Goal: Book appointment/travel/reservation

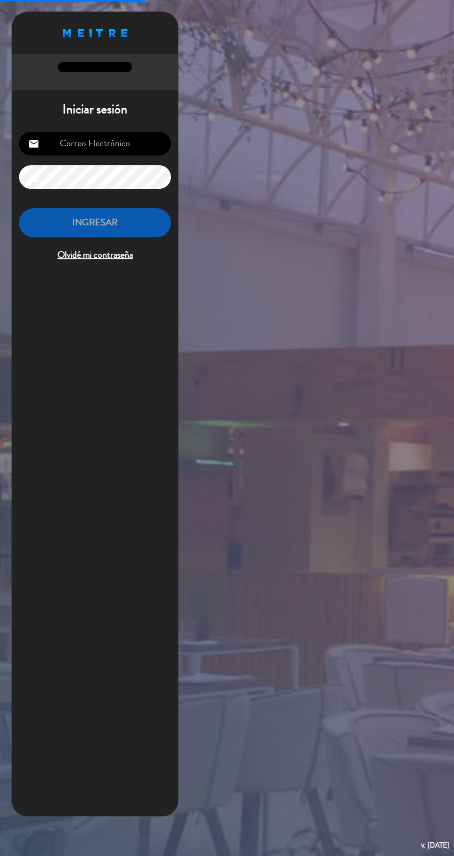
click at [128, 151] on input "email" at bounding box center [95, 144] width 152 height 24
type input "[PERSON_NAME][EMAIL_ADDRESS][DOMAIN_NAME]"
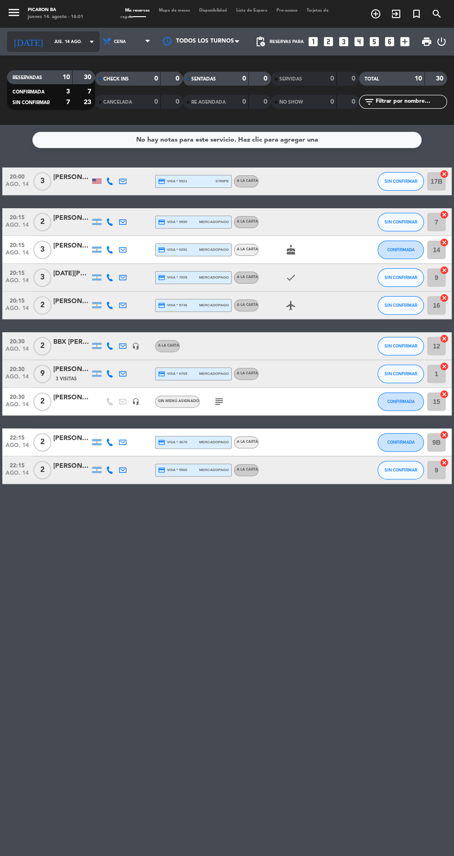
click at [58, 41] on input "jue. 14 ago." at bounding box center [79, 42] width 58 height 14
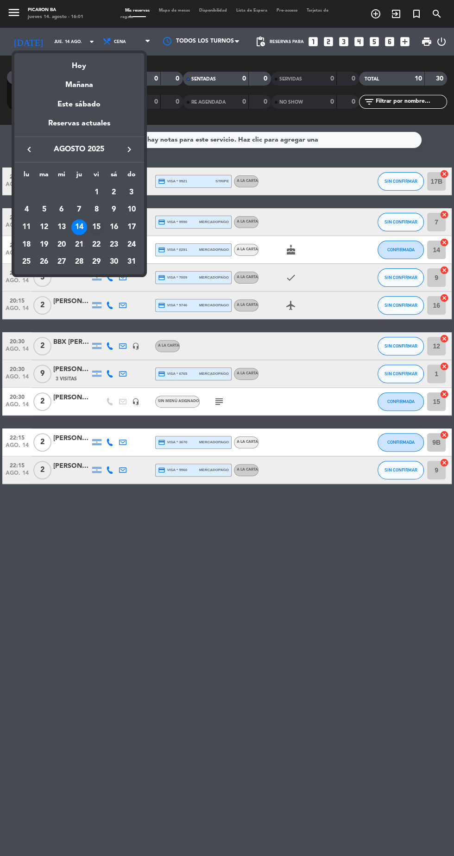
click at [96, 226] on div "15" at bounding box center [96, 227] width 16 height 16
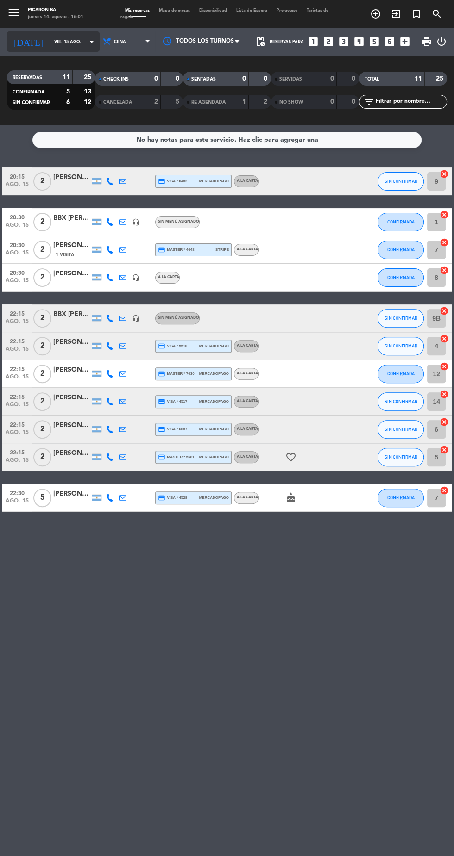
click at [57, 47] on input "vie. 15 ago." at bounding box center [79, 42] width 58 height 14
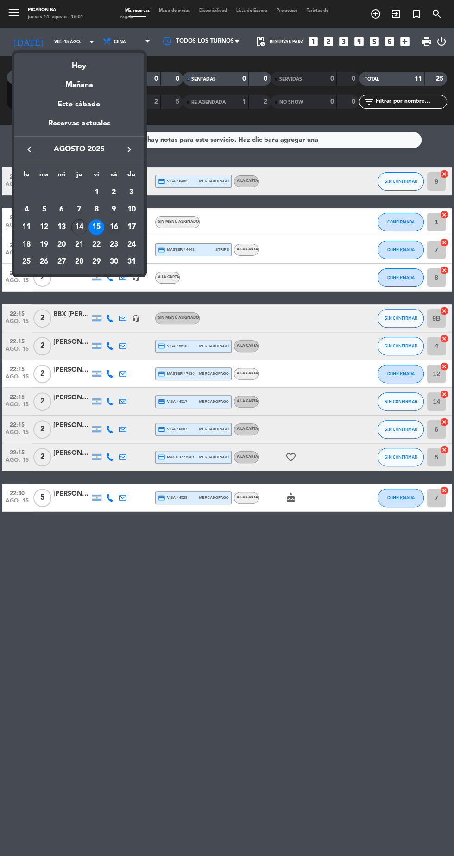
click at [113, 227] on div "16" at bounding box center [114, 227] width 16 height 16
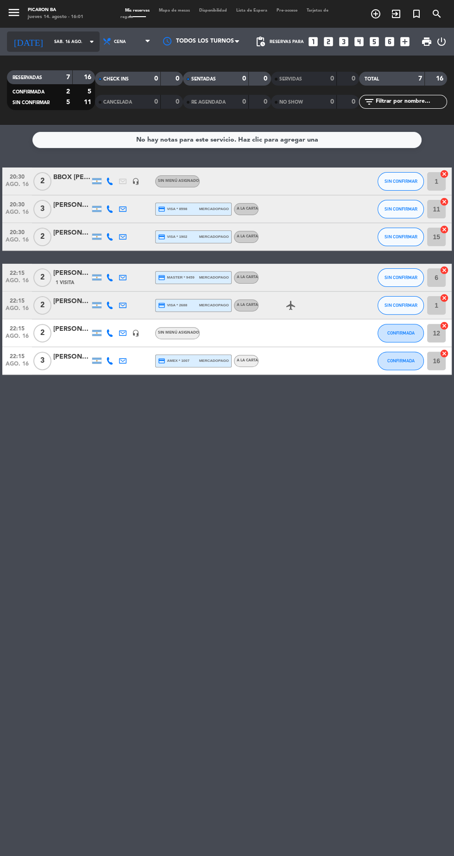
click at [50, 41] on input "sáb. 16 ago." at bounding box center [79, 42] width 58 height 14
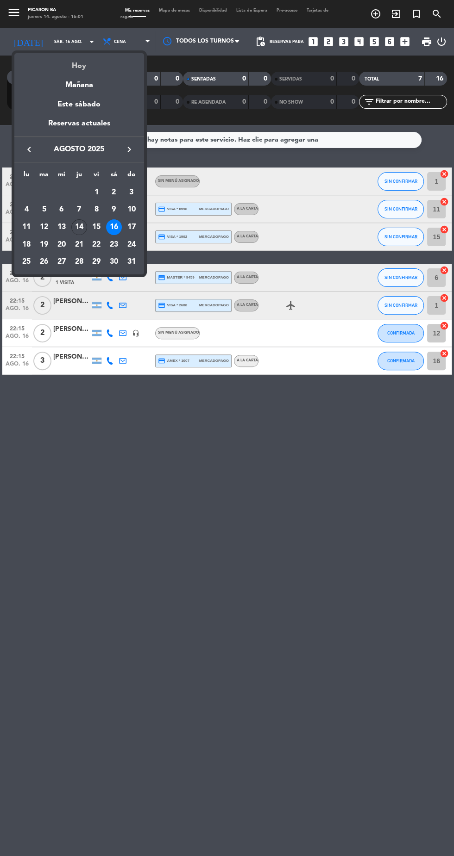
click at [79, 65] on div "Hoy" at bounding box center [79, 62] width 130 height 19
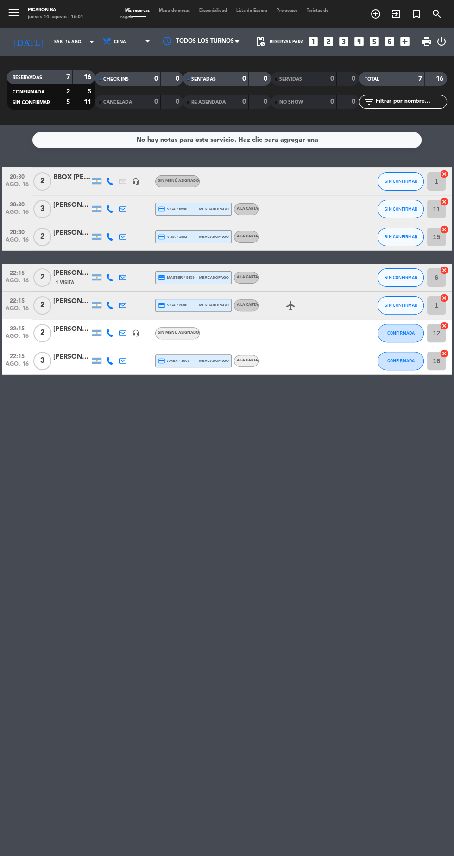
type input "jue. 14 ago."
